Goal: Transaction & Acquisition: Obtain resource

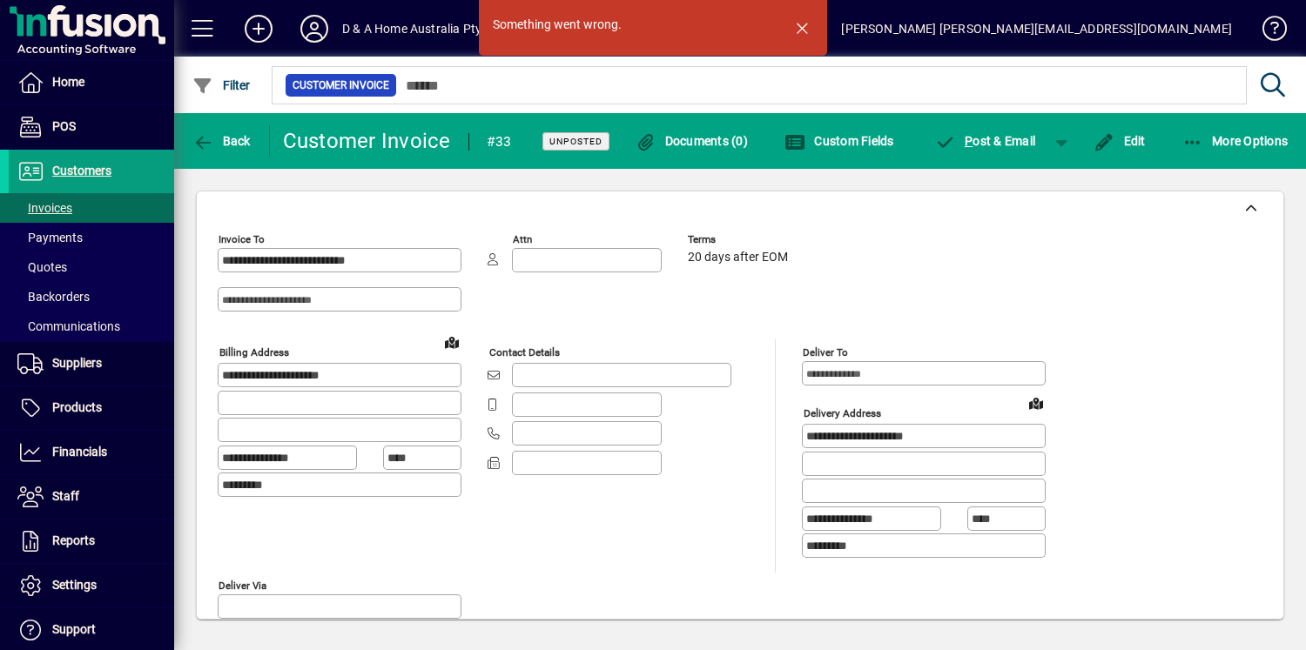
scroll to position [810, 0]
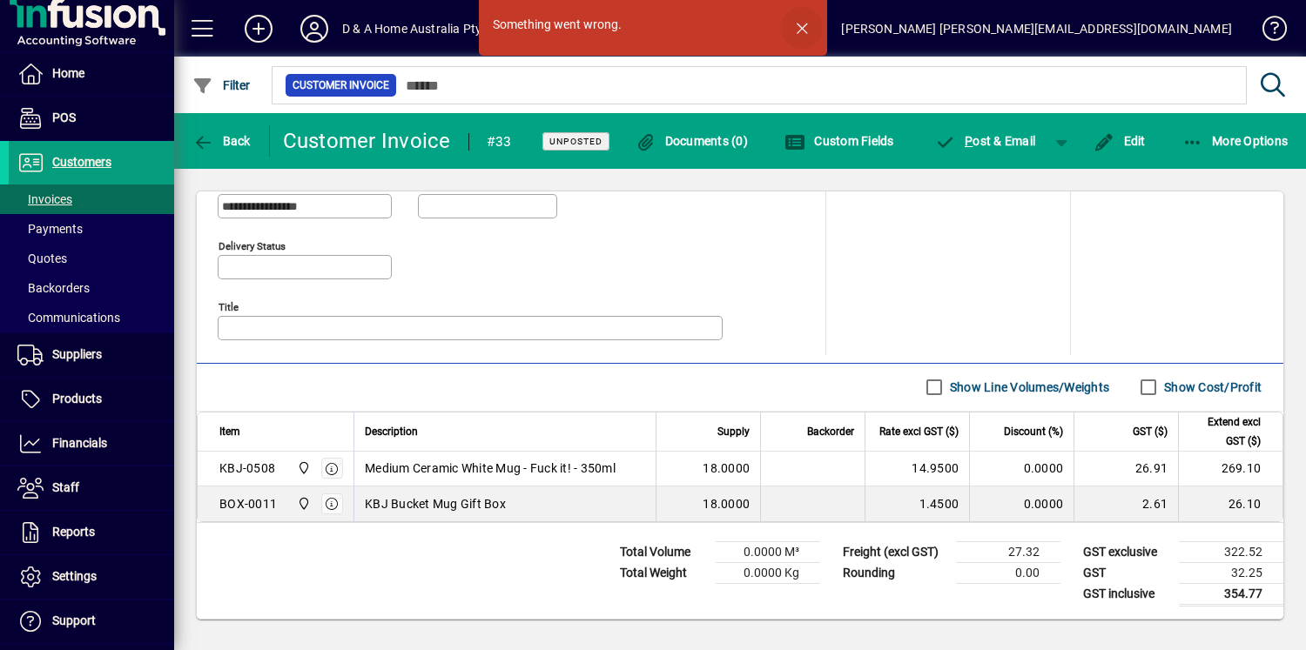
click at [800, 32] on span "button" at bounding box center [802, 28] width 42 height 42
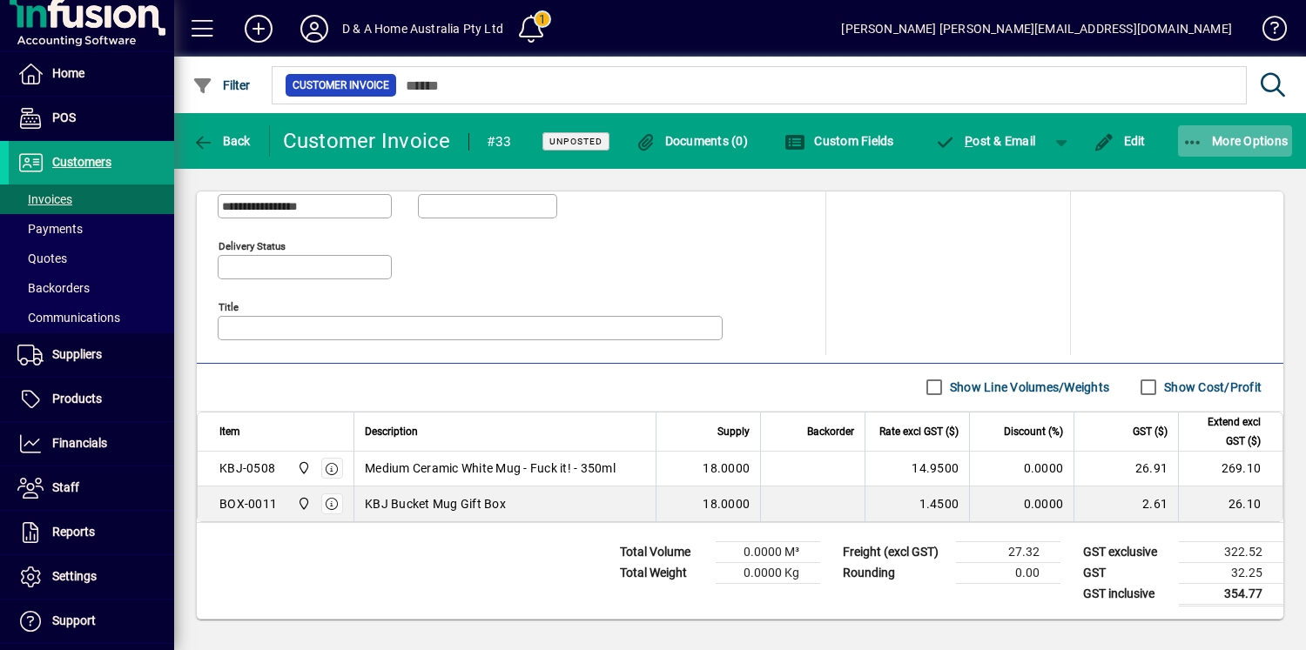
click at [1207, 145] on span "More Options" at bounding box center [1235, 141] width 106 height 14
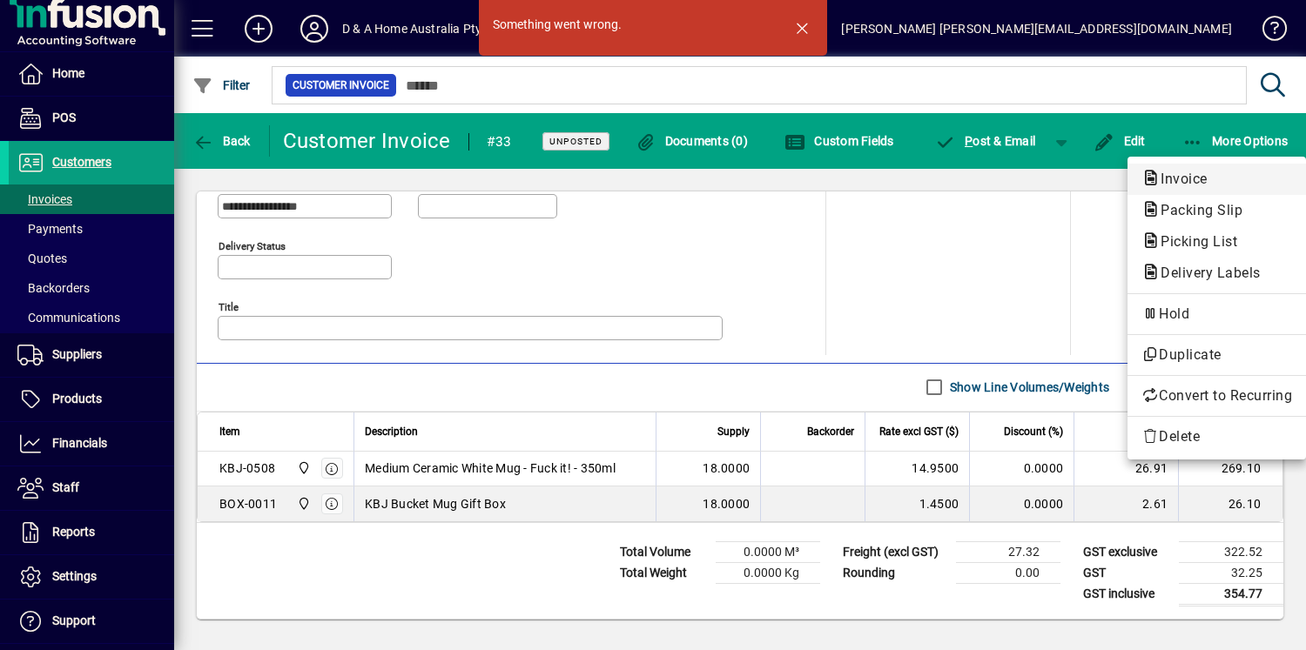
click at [1190, 176] on span "Invoice" at bounding box center [1178, 179] width 75 height 17
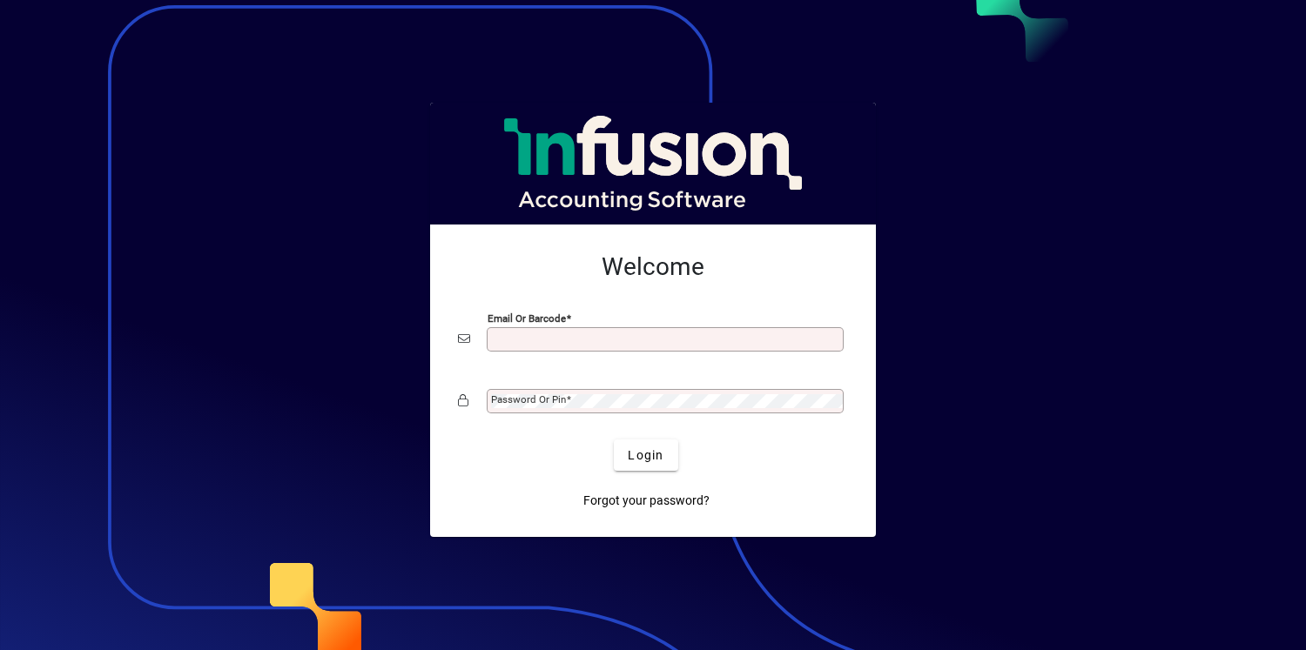
click at [544, 340] on input "Email or Barcode" at bounding box center [667, 340] width 352 height 14
type input "**********"
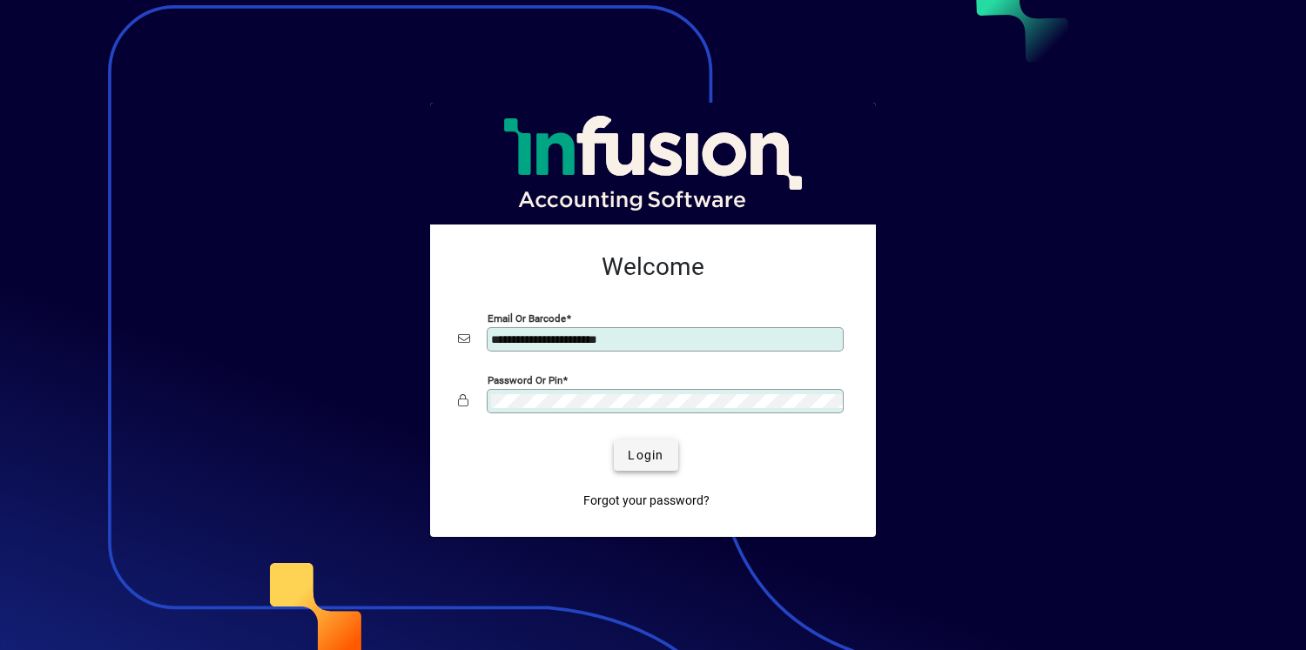
click at [646, 441] on span "submit" at bounding box center [646, 455] width 64 height 42
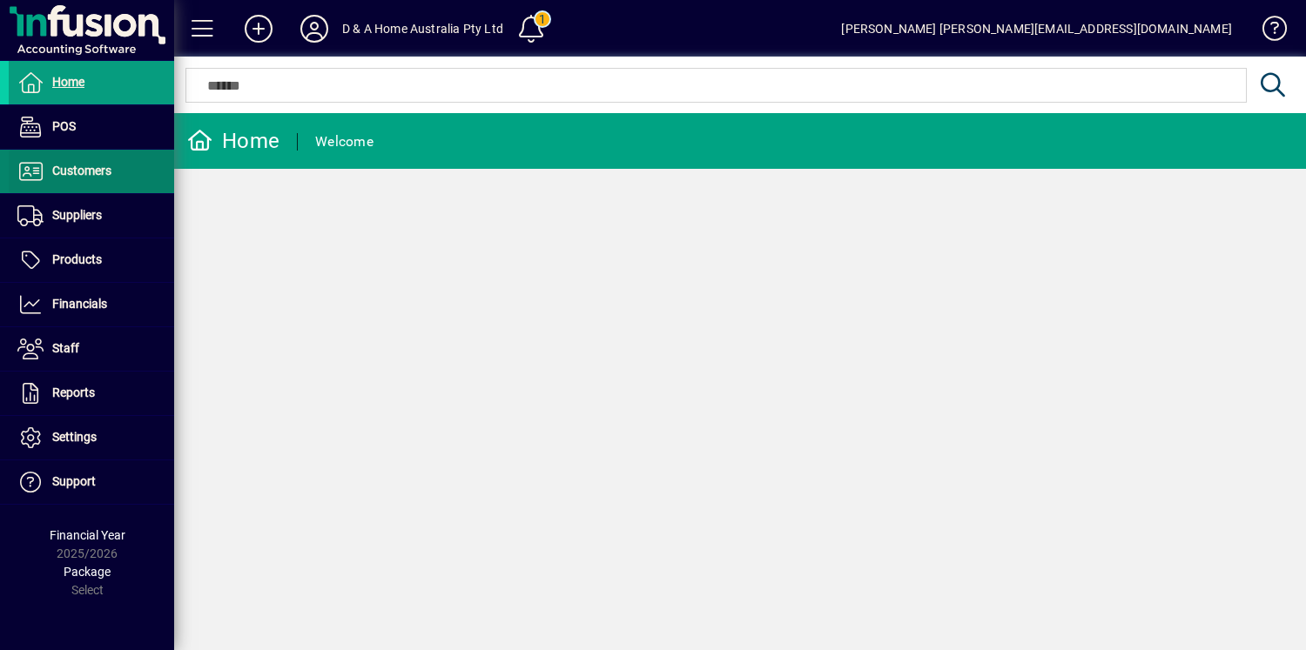
click at [111, 181] on span "Customers" at bounding box center [60, 171] width 103 height 21
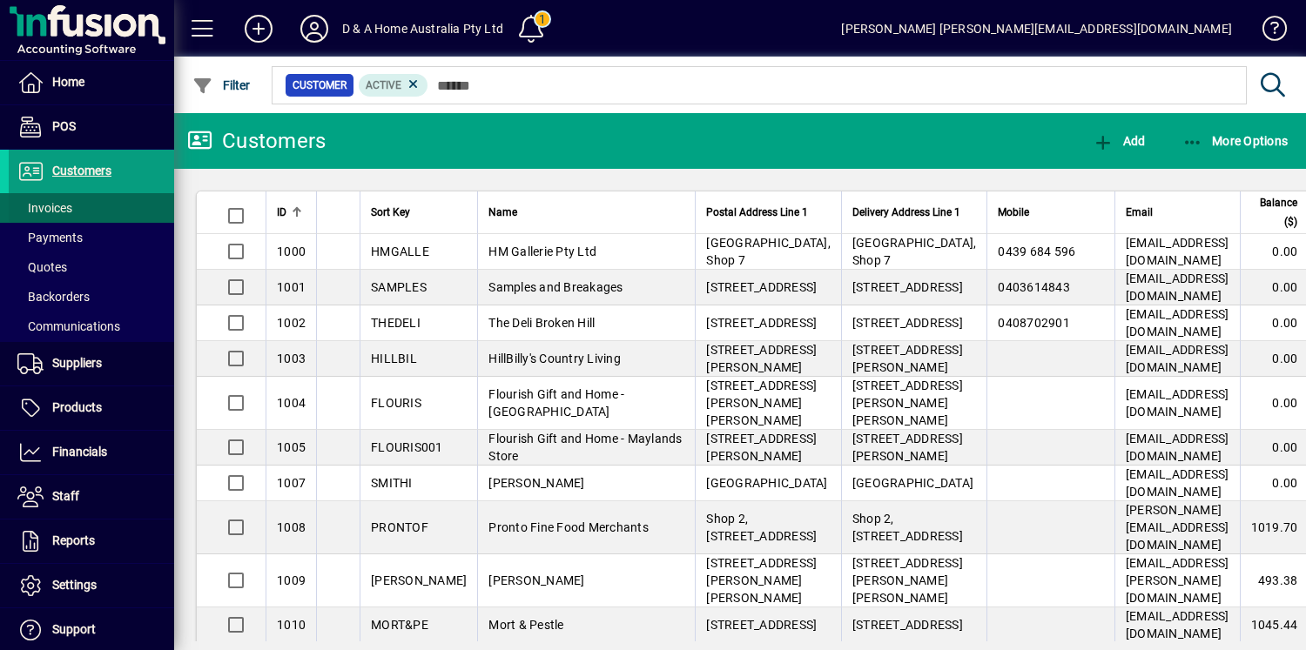
click at [131, 205] on span at bounding box center [91, 208] width 165 height 42
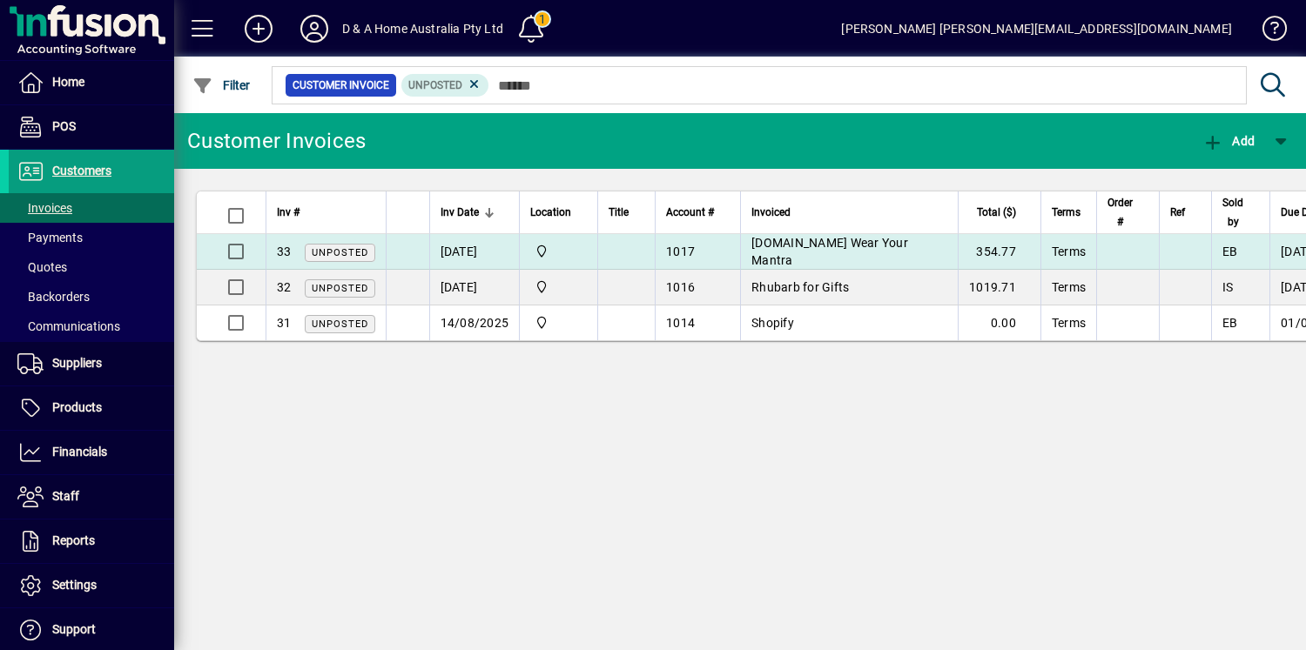
click at [687, 243] on app-search-response-field "1017" at bounding box center [680, 251] width 29 height 17
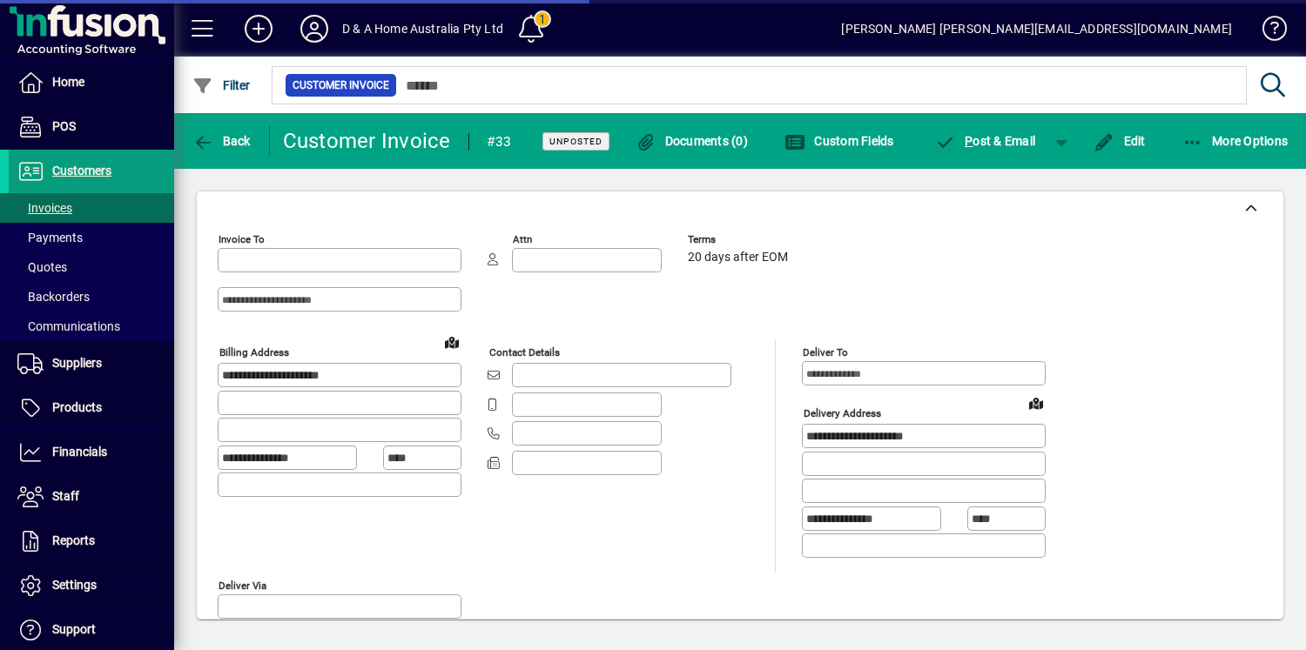
type input "*********"
type input "**********"
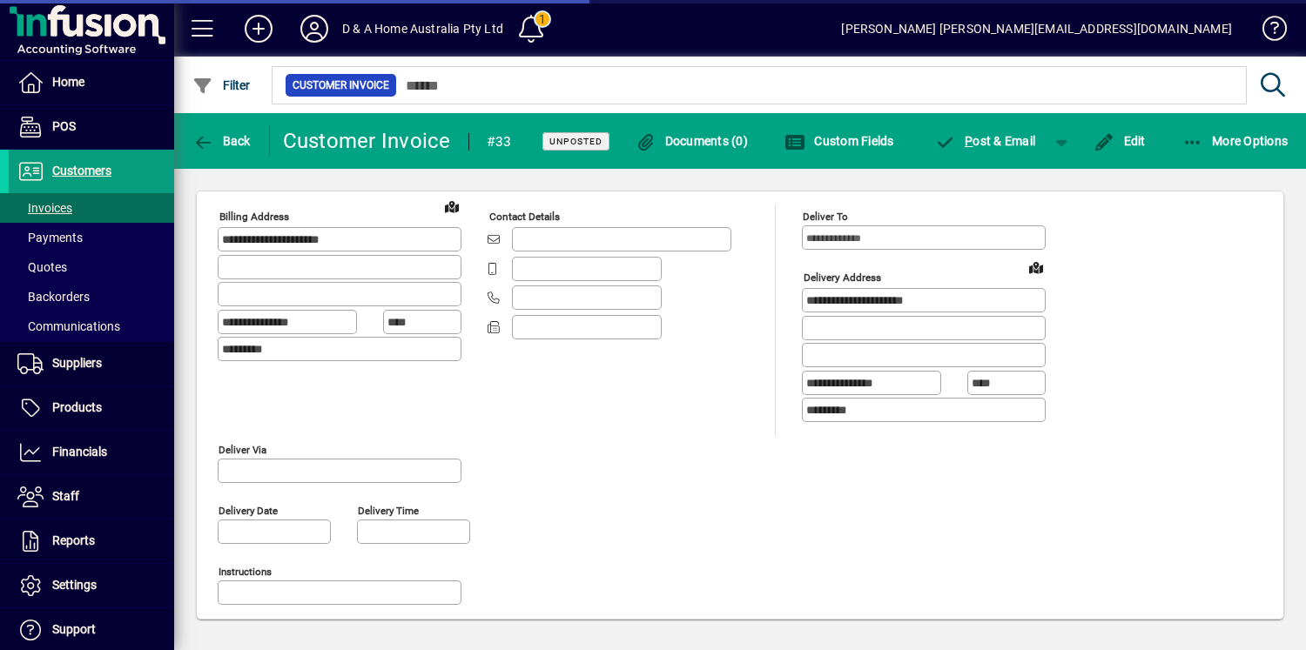
scroll to position [810, 0]
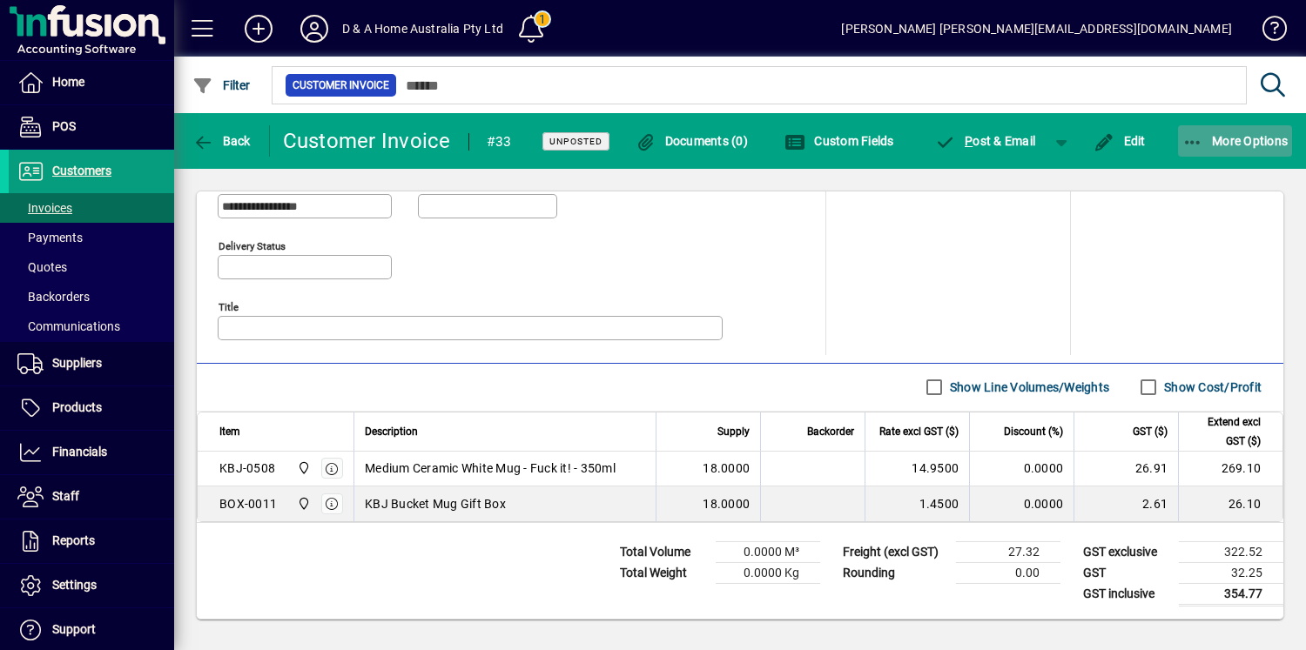
click at [1195, 136] on icon "button" at bounding box center [1193, 142] width 22 height 17
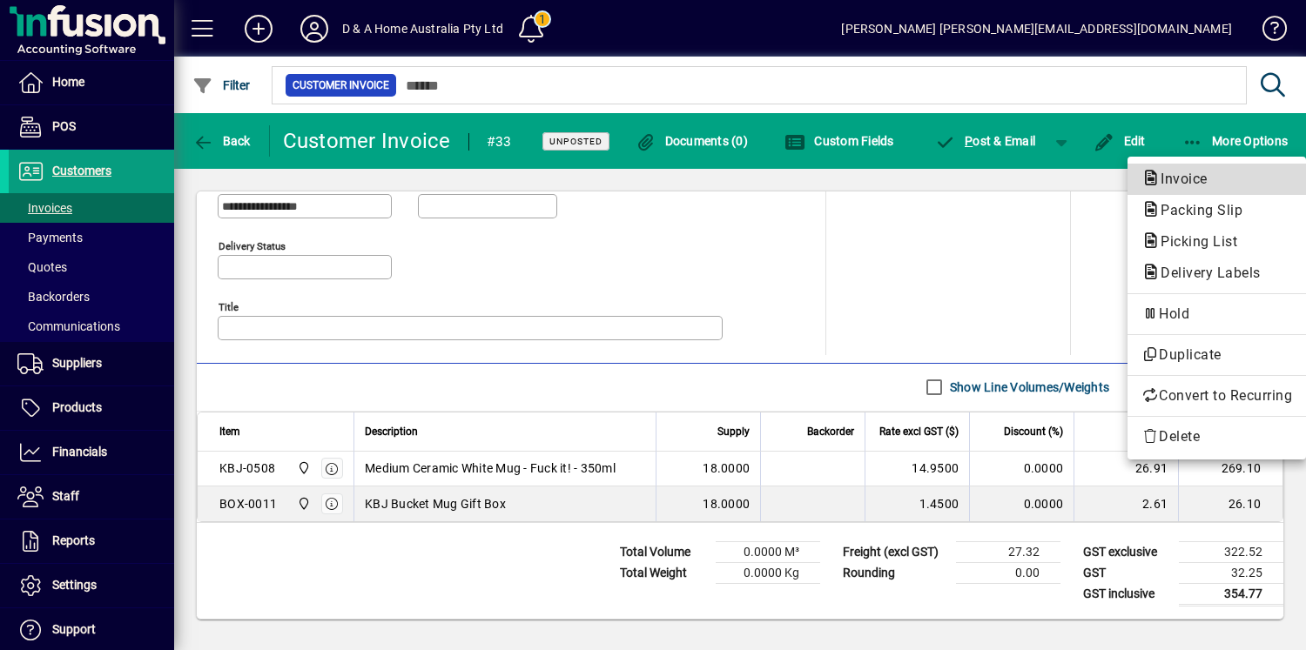
click at [1181, 171] on span "Invoice" at bounding box center [1178, 179] width 75 height 17
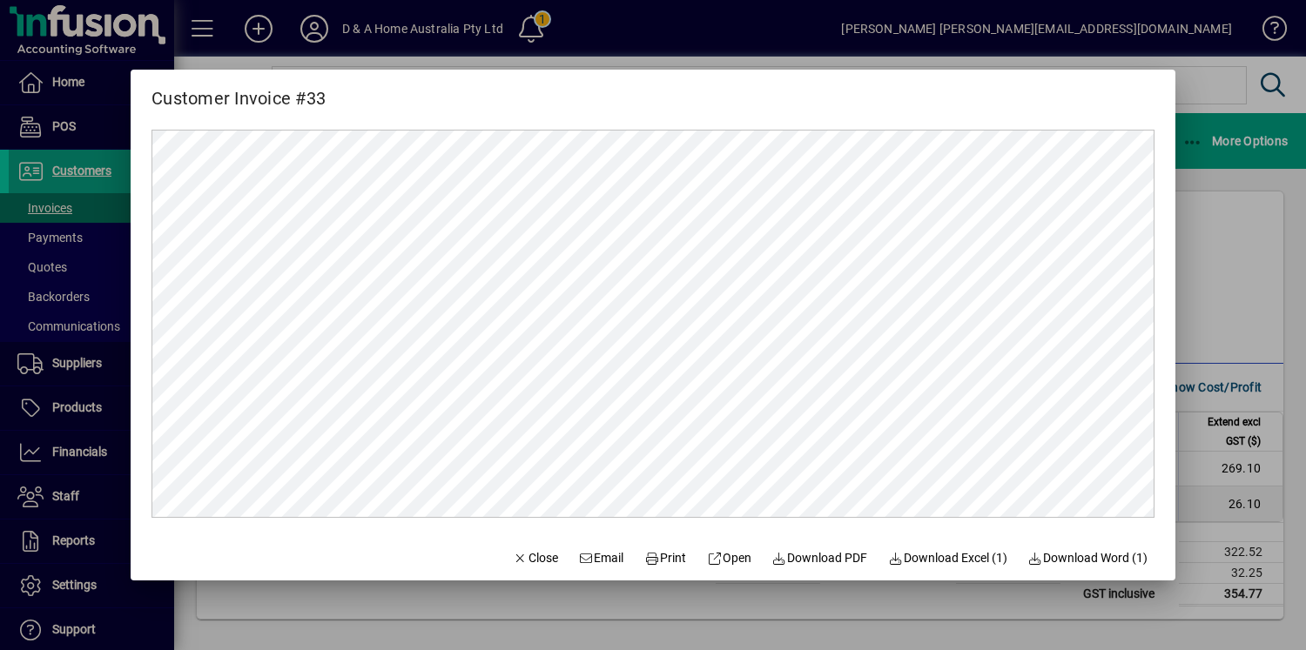
scroll to position [0, 0]
click at [800, 557] on span "Download PDF" at bounding box center [820, 558] width 96 height 18
